Goal: Task Accomplishment & Management: Manage account settings

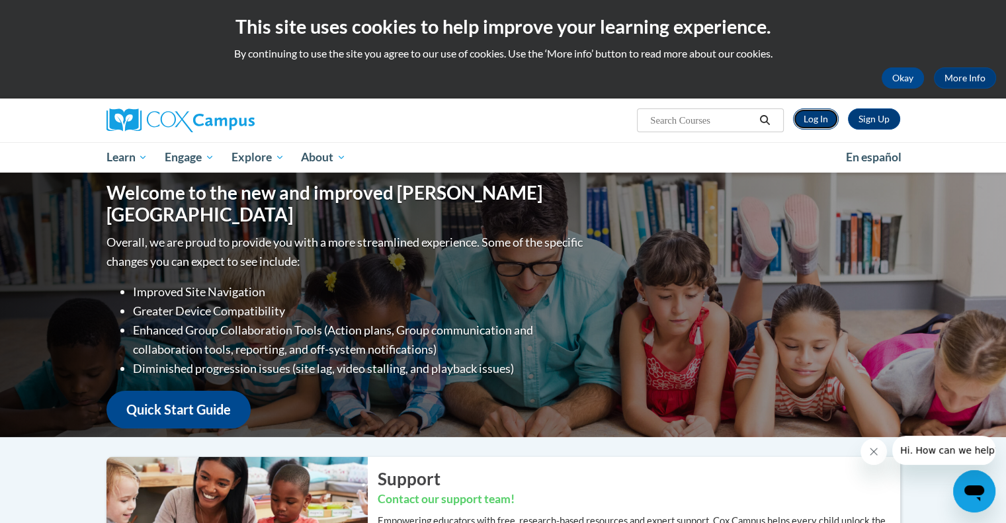
click at [825, 117] on link "Log In" at bounding box center [816, 119] width 46 height 21
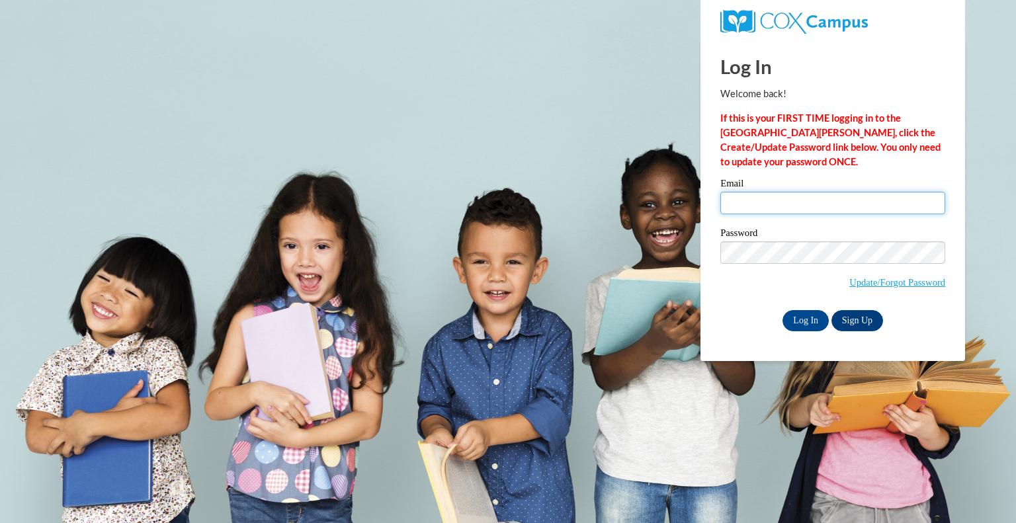
click at [743, 200] on input "Email" at bounding box center [833, 203] width 225 height 22
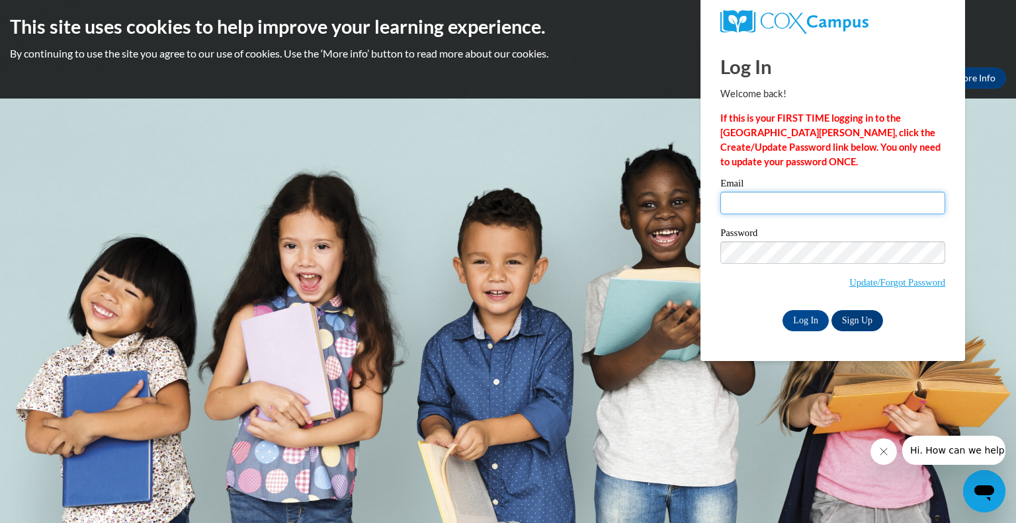
type input "[PERSON_NAME][EMAIL_ADDRESS][PERSON_NAME][DOMAIN_NAME]"
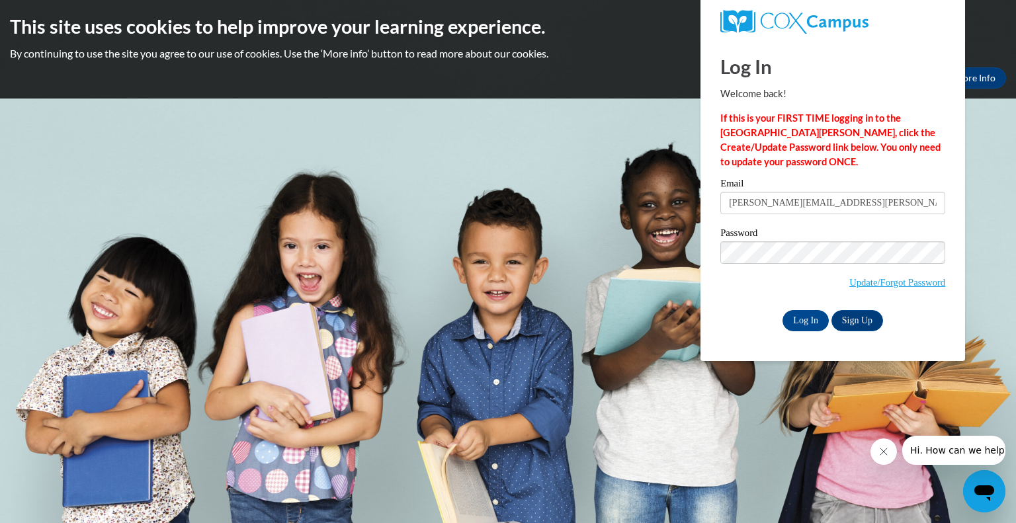
click at [730, 326] on div "Log In Sign Up" at bounding box center [833, 320] width 225 height 21
click at [807, 320] on input "Log In" at bounding box center [806, 320] width 46 height 21
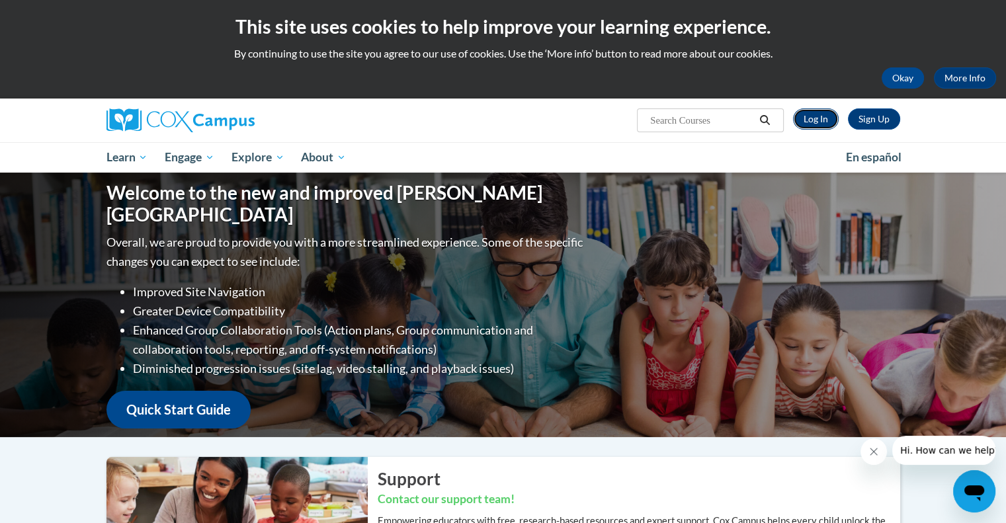
click at [816, 116] on link "Log In" at bounding box center [816, 119] width 46 height 21
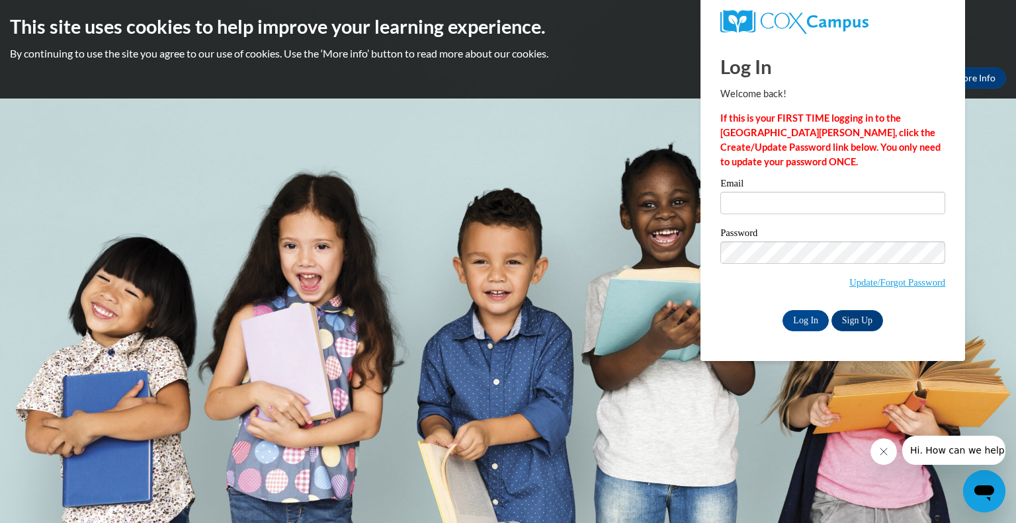
click at [757, 215] on div "Email" at bounding box center [833, 202] width 225 height 46
click at [754, 206] on input "Email" at bounding box center [833, 203] width 225 height 22
type input "[PERSON_NAME][EMAIL_ADDRESS][DOMAIN_NAME]"
click at [797, 317] on input "Log In" at bounding box center [806, 320] width 46 height 21
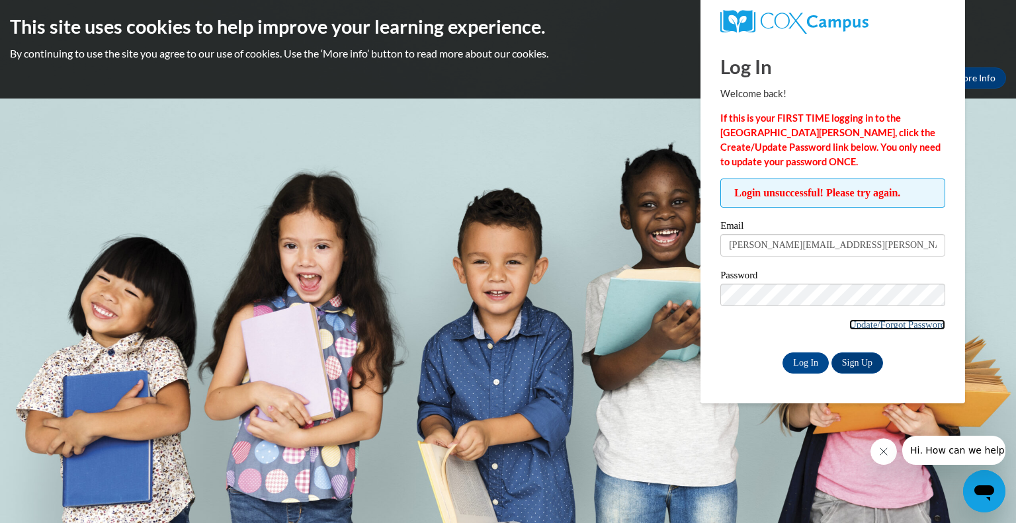
click at [850, 328] on link "Update/Forgot Password" at bounding box center [898, 325] width 96 height 11
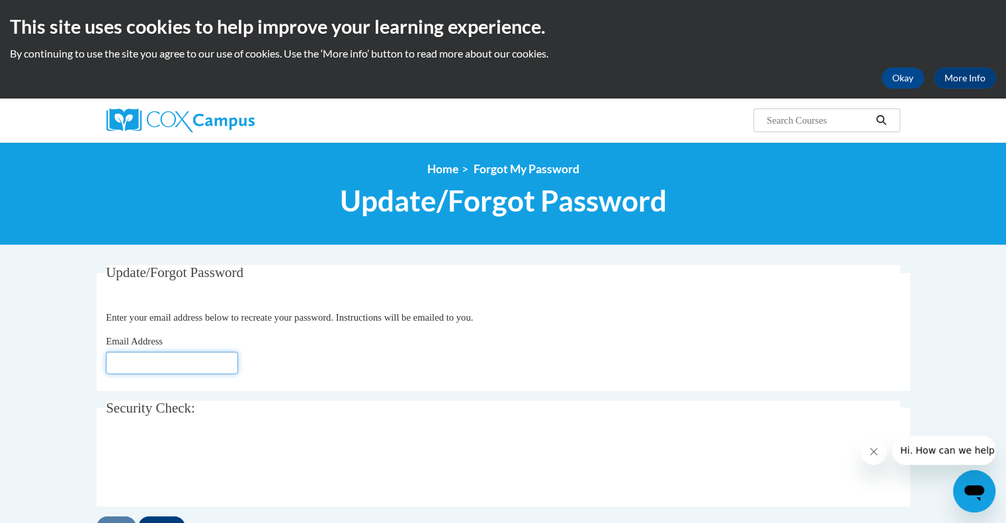
click at [189, 367] on input "Email Address" at bounding box center [172, 363] width 132 height 22
type input "[PERSON_NAME][EMAIL_ADDRESS][DOMAIN_NAME]"
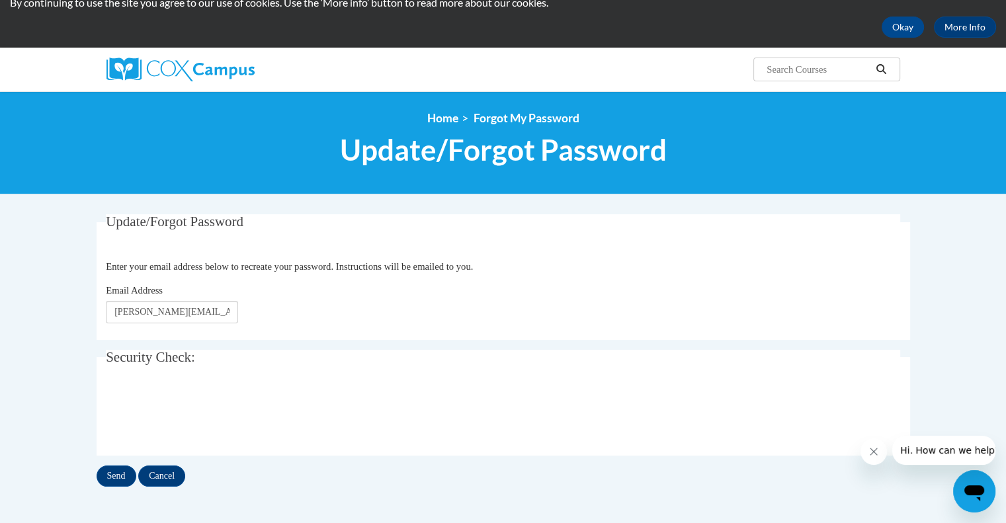
scroll to position [118, 0]
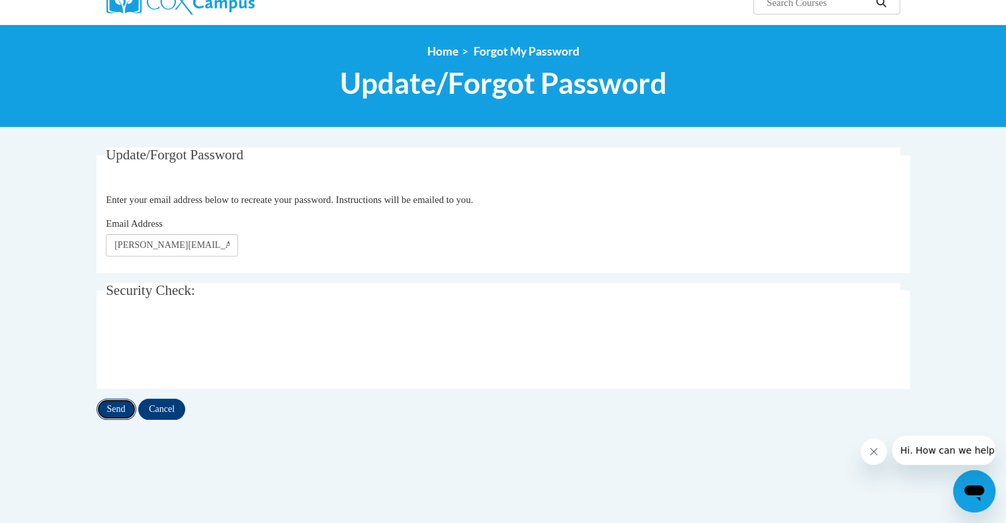
click at [109, 408] on input "Send" at bounding box center [117, 409] width 40 height 21
